Goal: Task Accomplishment & Management: Manage account settings

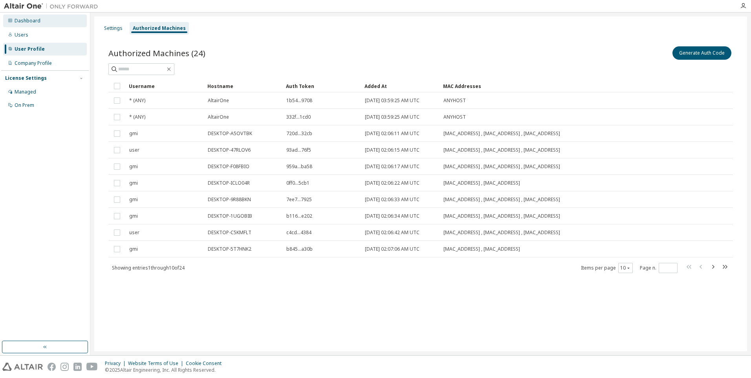
click at [40, 22] on div "Dashboard" at bounding box center [45, 21] width 84 height 13
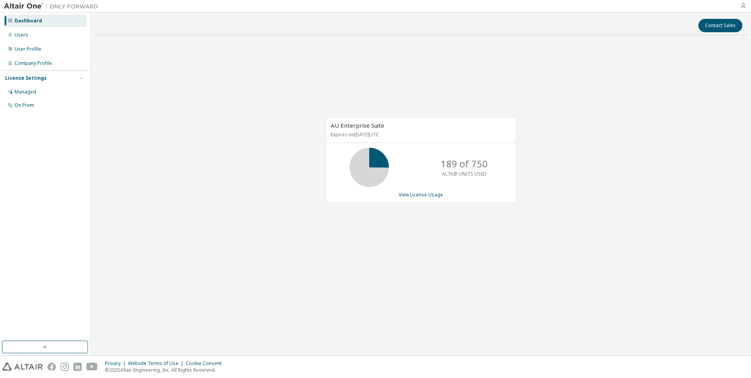
click at [745, 8] on icon "button" at bounding box center [743, 6] width 6 height 6
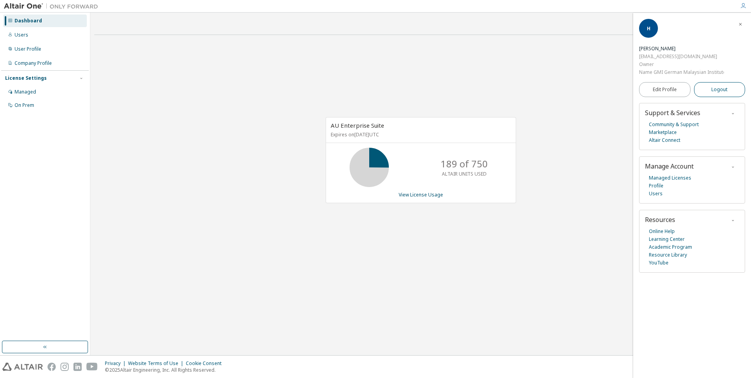
click at [710, 90] on button "Logout" at bounding box center [719, 89] width 51 height 15
